Goal: Task Accomplishment & Management: Complete application form

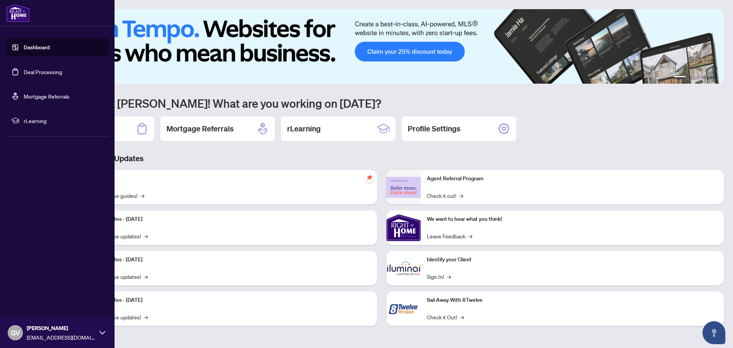
click at [31, 71] on link "Deal Processing" at bounding box center [43, 71] width 39 height 7
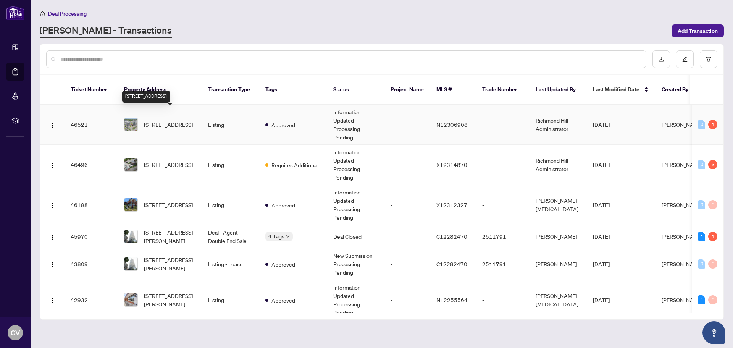
click at [171, 120] on span "202A-8200 Birchmount Rd, Markham, Ontario L3R 9W1, Canada" at bounding box center [168, 124] width 49 height 8
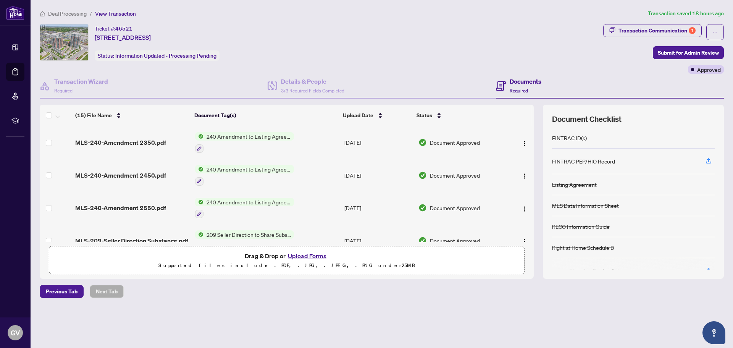
click at [317, 256] on button "Upload Forms" at bounding box center [307, 256] width 43 height 10
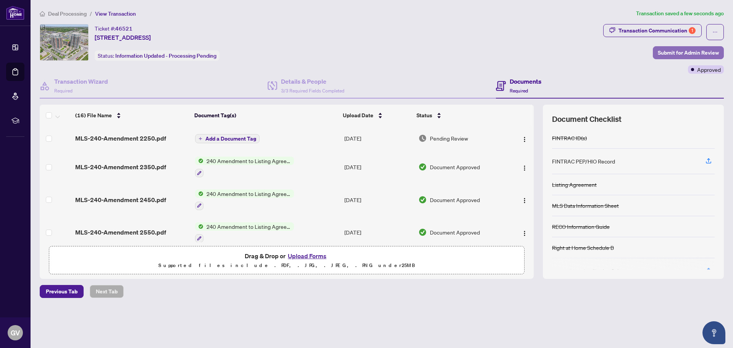
click at [677, 51] on span "Submit for Admin Review" at bounding box center [688, 53] width 61 height 12
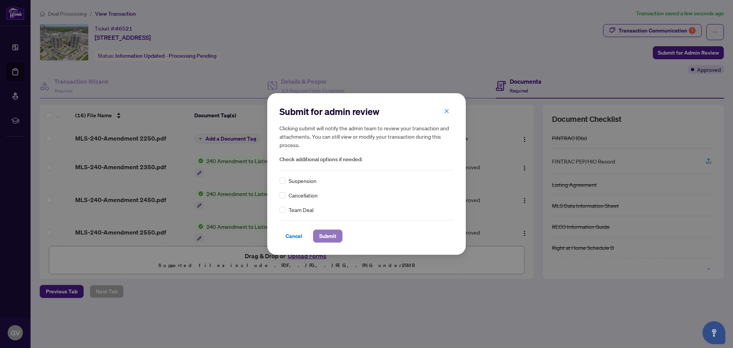
click at [328, 236] on span "Submit" at bounding box center [327, 236] width 17 height 12
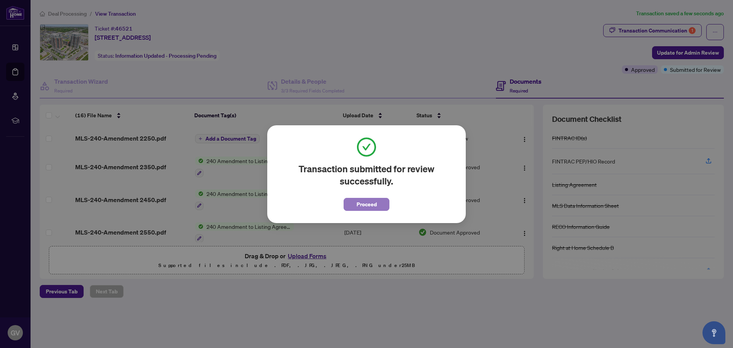
click at [371, 203] on span "Proceed" at bounding box center [367, 204] width 20 height 12
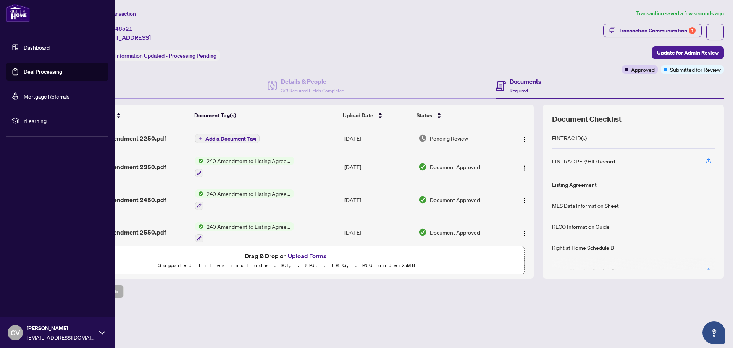
click at [49, 71] on link "Deal Processing" at bounding box center [43, 71] width 39 height 7
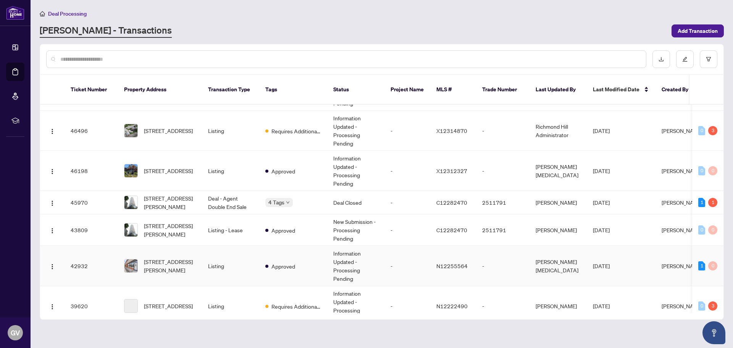
scroll to position [76, 0]
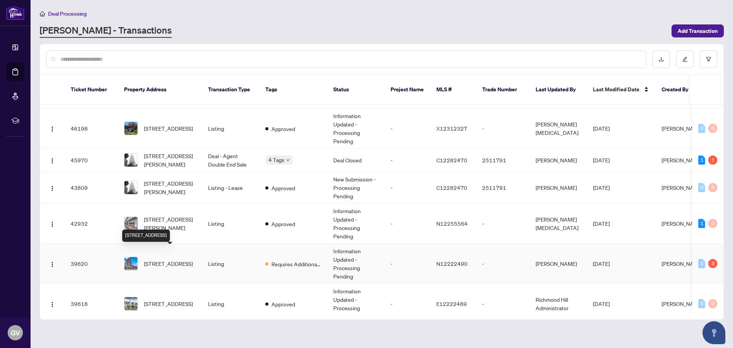
click at [174, 259] on span "202A-8200 Birchmount Rd, Markham, Ontario L3R 9W1, Canada" at bounding box center [168, 263] width 49 height 8
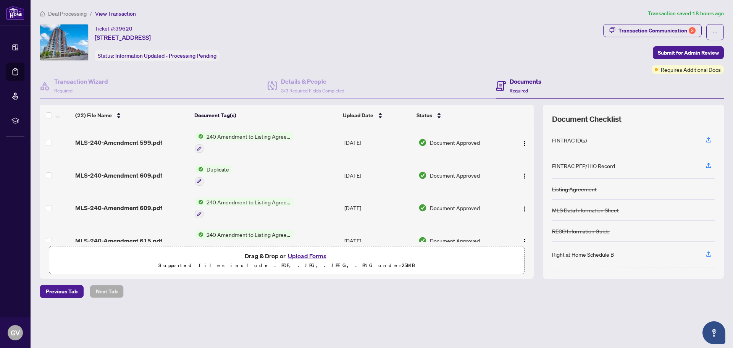
click at [310, 256] on button "Upload Forms" at bounding box center [307, 256] width 43 height 10
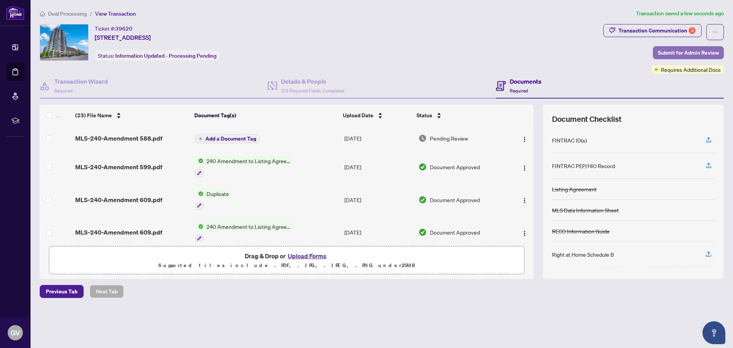
click at [687, 51] on span "Submit for Admin Review" at bounding box center [688, 53] width 61 height 12
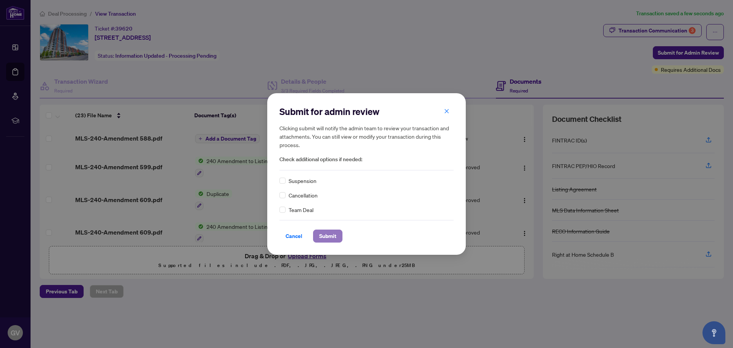
click at [328, 234] on span "Submit" at bounding box center [327, 236] width 17 height 12
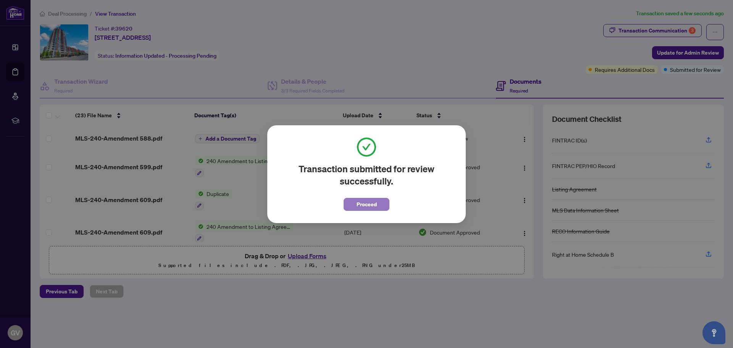
click at [372, 201] on span "Proceed" at bounding box center [367, 204] width 20 height 12
